Goal: Transaction & Acquisition: Purchase product/service

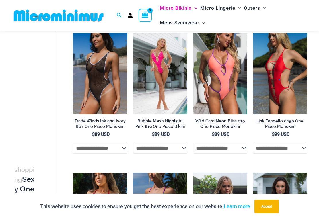
scroll to position [46, 0]
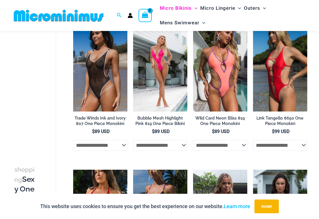
click at [73, 30] on img at bounding box center [73, 30] width 0 height 0
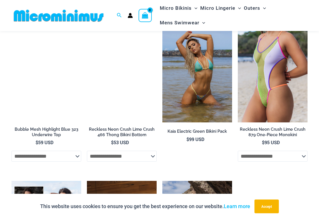
scroll to position [1402, 0]
